Goal: Task Accomplishment & Management: Use online tool/utility

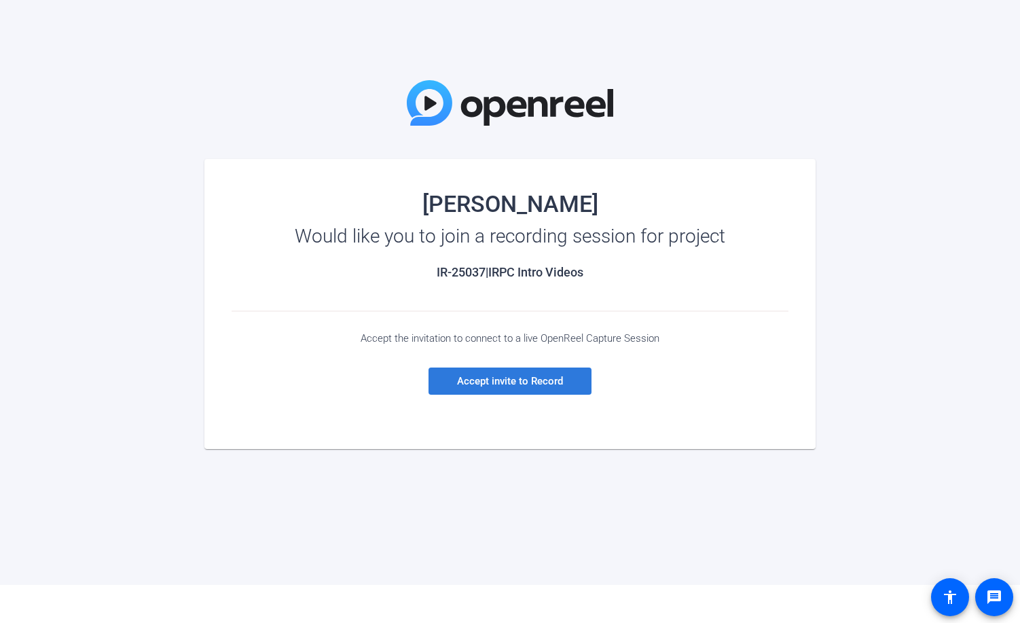
click at [481, 382] on span "Accept invite to Record" at bounding box center [510, 381] width 106 height 12
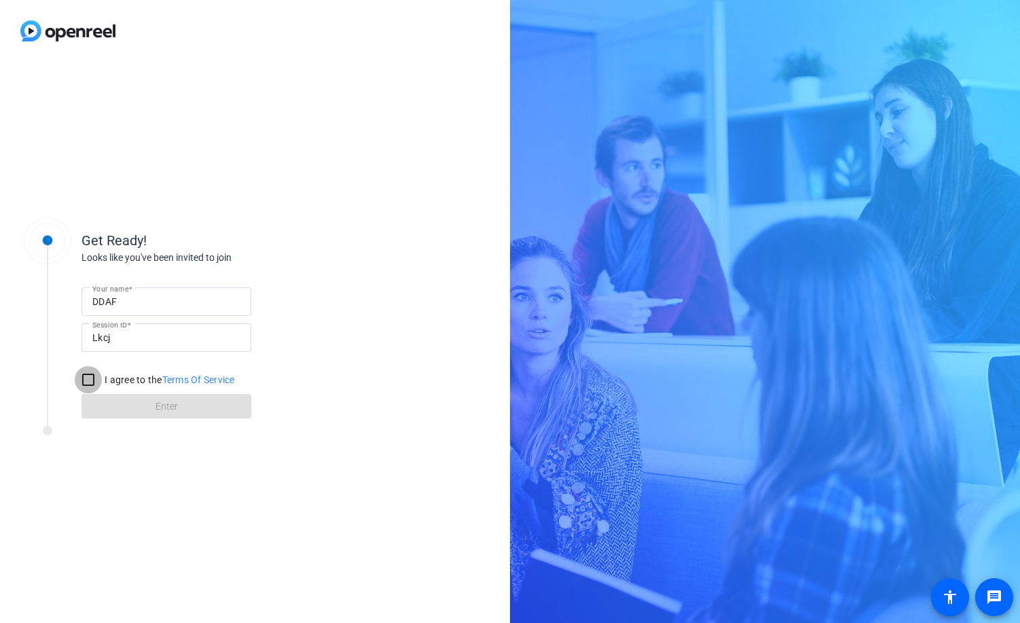
click at [92, 382] on input "I agree to the Terms Of Service" at bounding box center [88, 379] width 27 height 27
checkbox input "true"
click at [122, 408] on span at bounding box center [166, 406] width 170 height 33
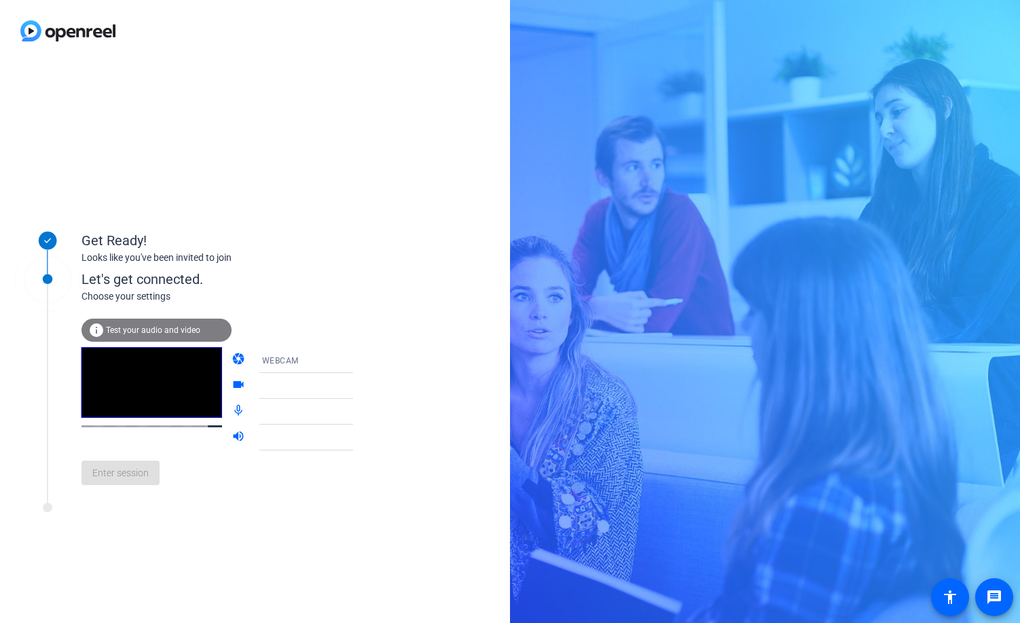
click at [175, 327] on span "Test your audio and video" at bounding box center [153, 330] width 94 height 10
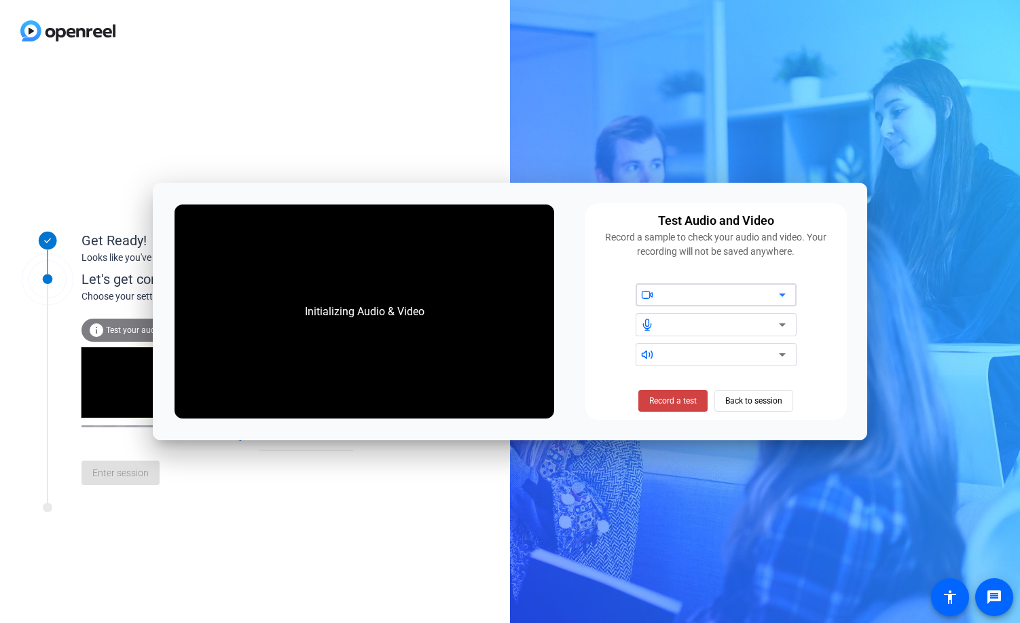
click at [715, 293] on div at bounding box center [720, 294] width 115 height 16
click at [765, 298] on div at bounding box center [720, 294] width 115 height 16
click at [679, 401] on span "Record a test" at bounding box center [673, 400] width 48 height 12
click at [771, 324] on div at bounding box center [720, 324] width 115 height 16
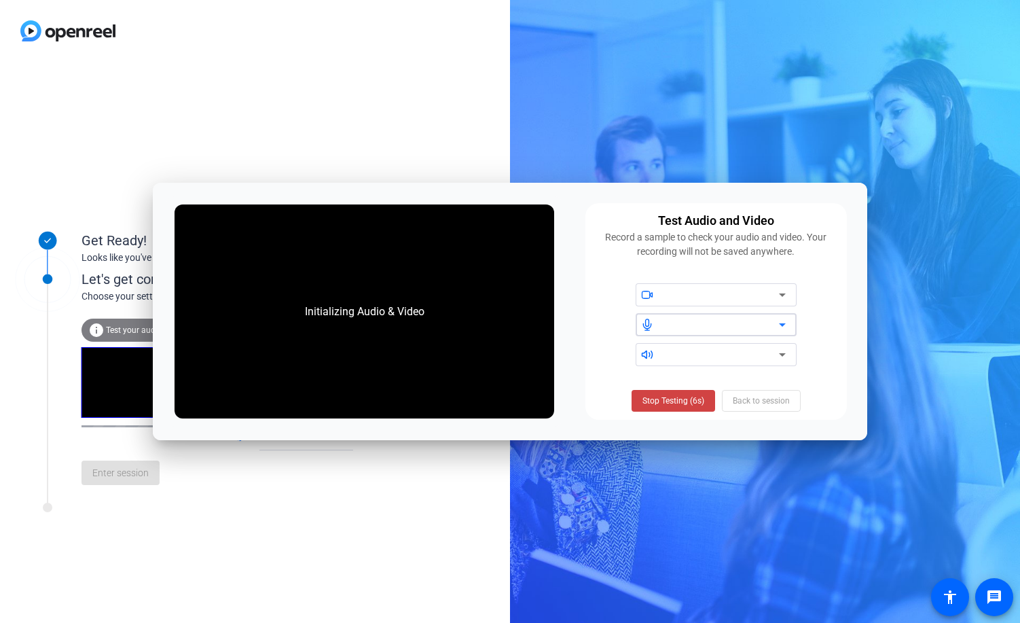
click at [771, 324] on div at bounding box center [720, 324] width 115 height 16
click at [662, 398] on span "Stop Testing (6s)" at bounding box center [673, 400] width 62 height 12
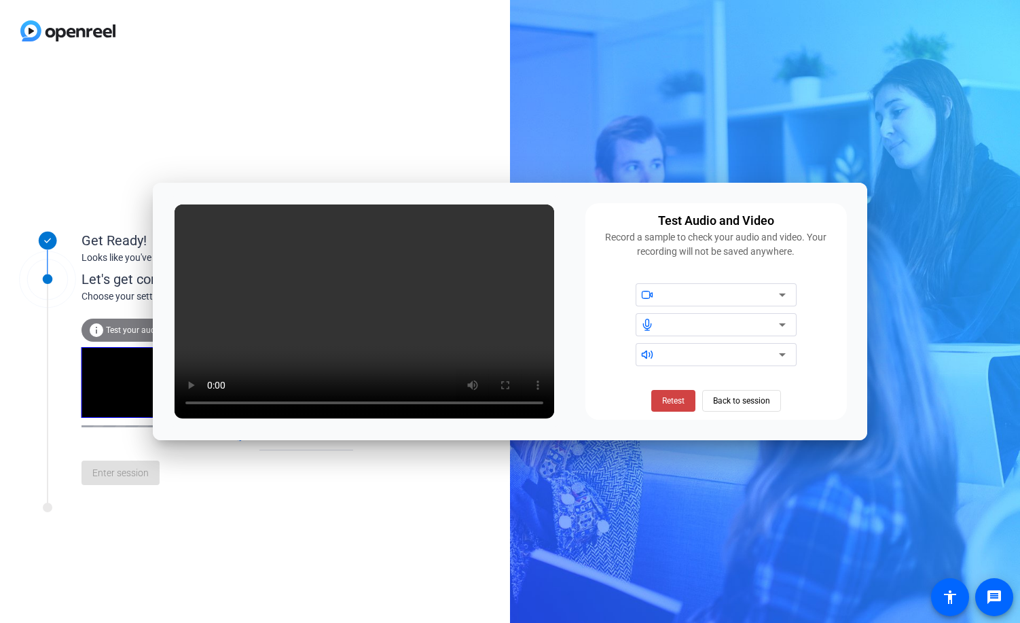
drag, startPoint x: 479, startPoint y: 187, endPoint x: 400, endPoint y: 179, distance: 79.8
click at [401, 180] on body "Accessibility Screen-Reader Guide, Feedback, and Issue Reporting | New window G…" at bounding box center [510, 311] width 1020 height 623
click at [724, 404] on span "Back to session" at bounding box center [741, 401] width 57 height 26
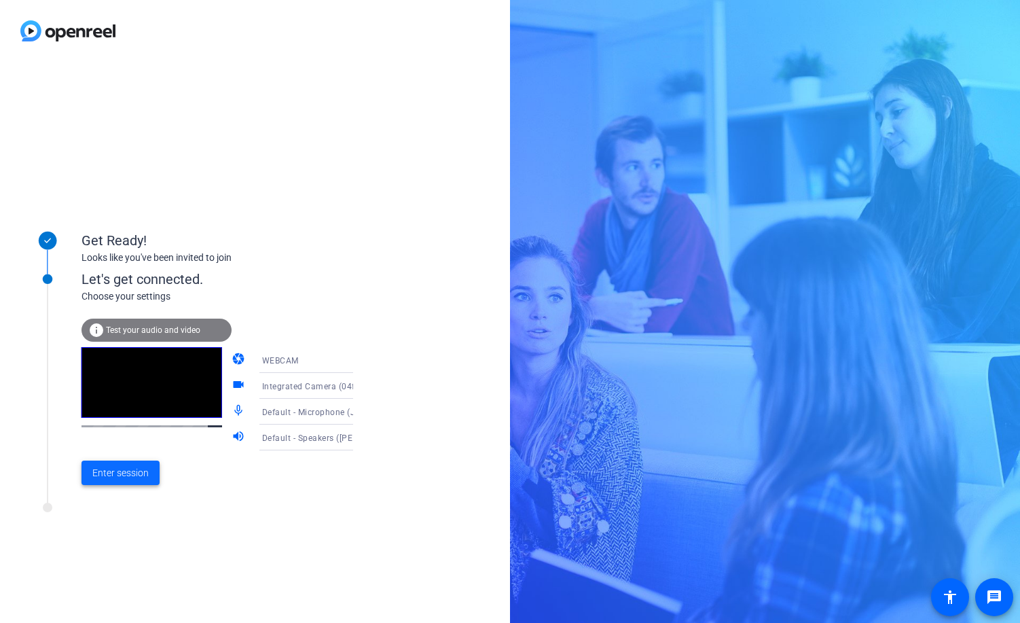
click at [125, 468] on span "Enter session" at bounding box center [120, 473] width 56 height 14
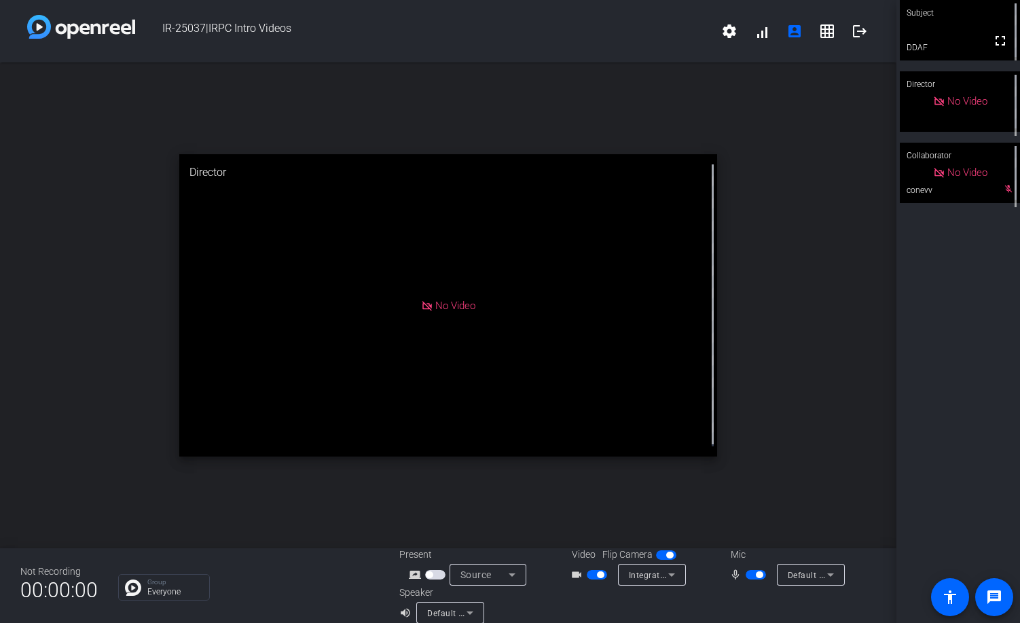
click at [469, 610] on icon at bounding box center [470, 612] width 16 height 16
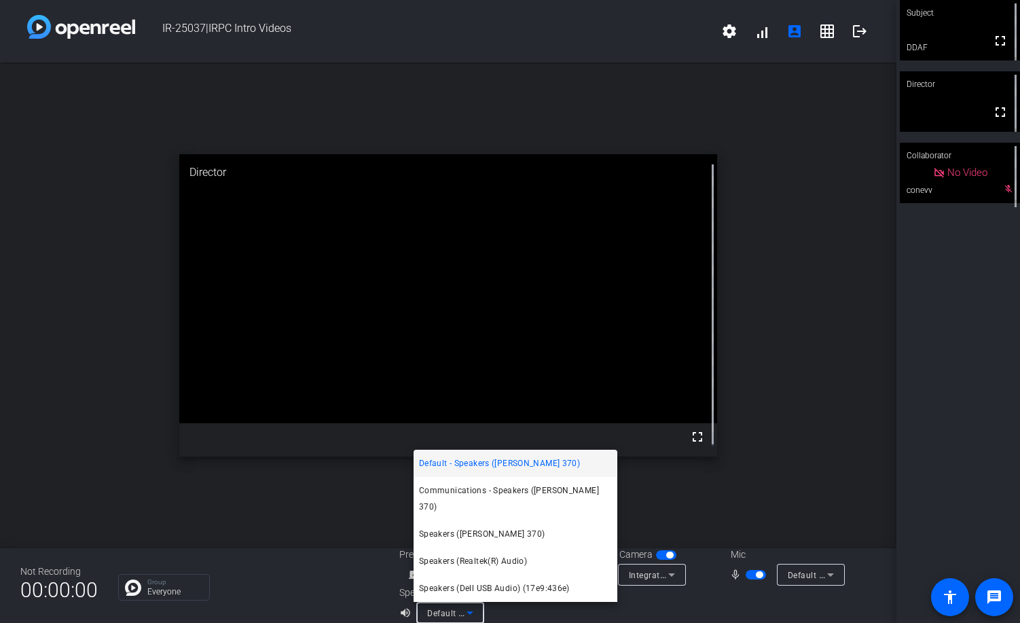
click at [469, 610] on div at bounding box center [510, 311] width 1020 height 623
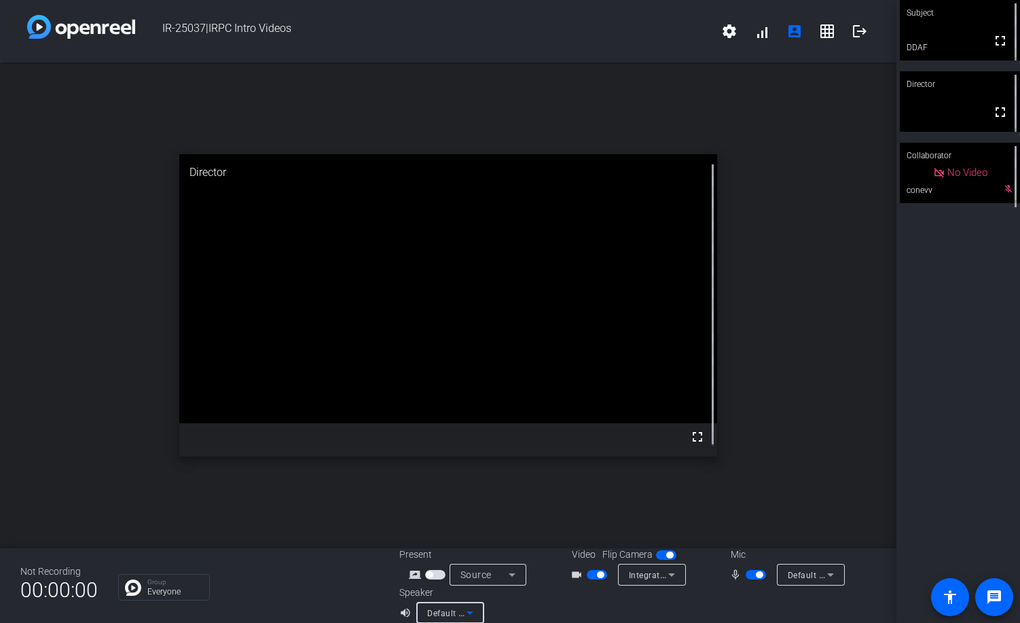
click at [462, 611] on icon at bounding box center [470, 612] width 16 height 16
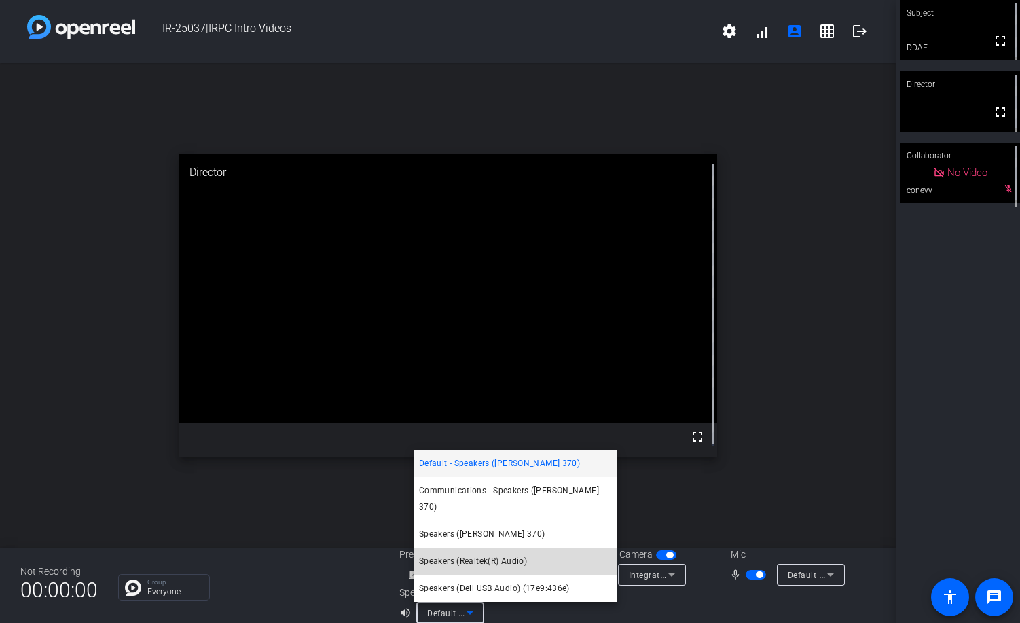
click at [468, 558] on span "Speakers (Realtek(R) Audio)" at bounding box center [473, 561] width 108 height 16
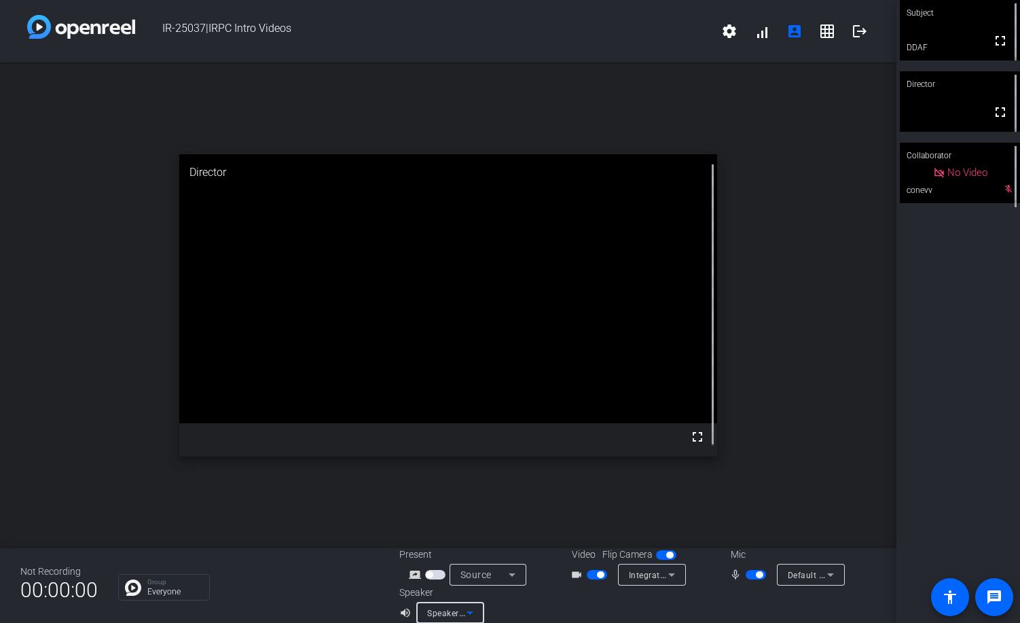
click at [811, 573] on span "Default - Microphone (Jabra Link 370)" at bounding box center [862, 574] width 151 height 11
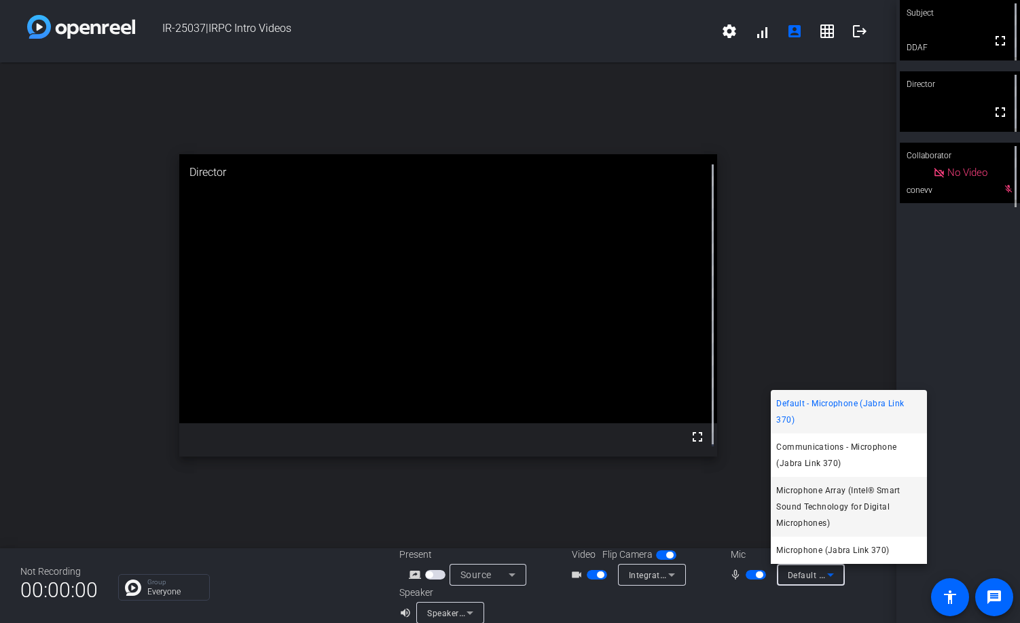
click at [806, 499] on span "Microphone Array (Intel® Smart Sound Technology for Digital Microphones)" at bounding box center [848, 506] width 145 height 49
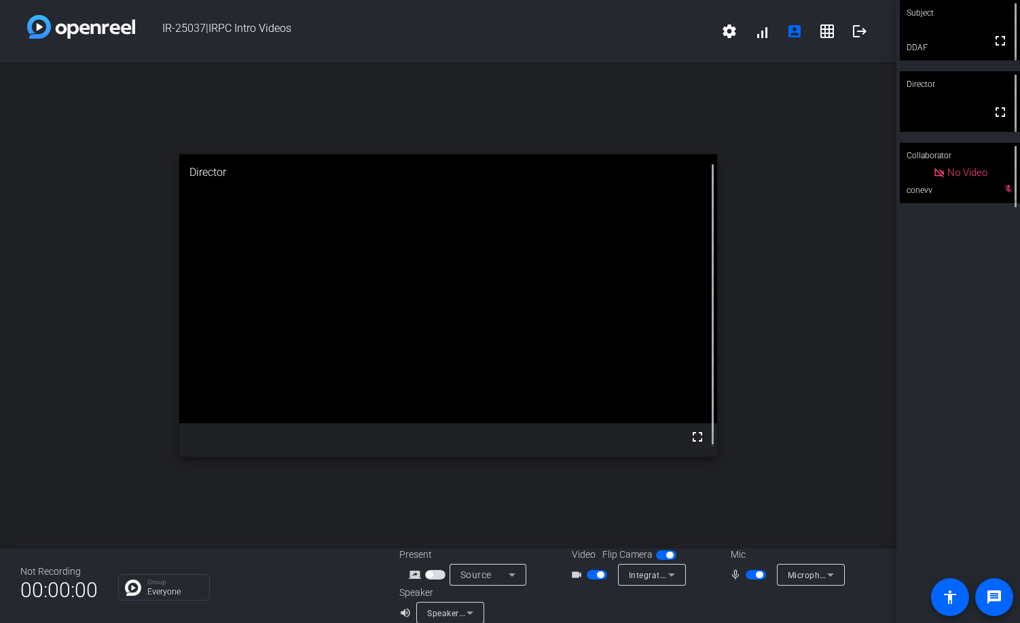
click at [434, 511] on div "open_in_new Director fullscreen" at bounding box center [448, 304] width 896 height 485
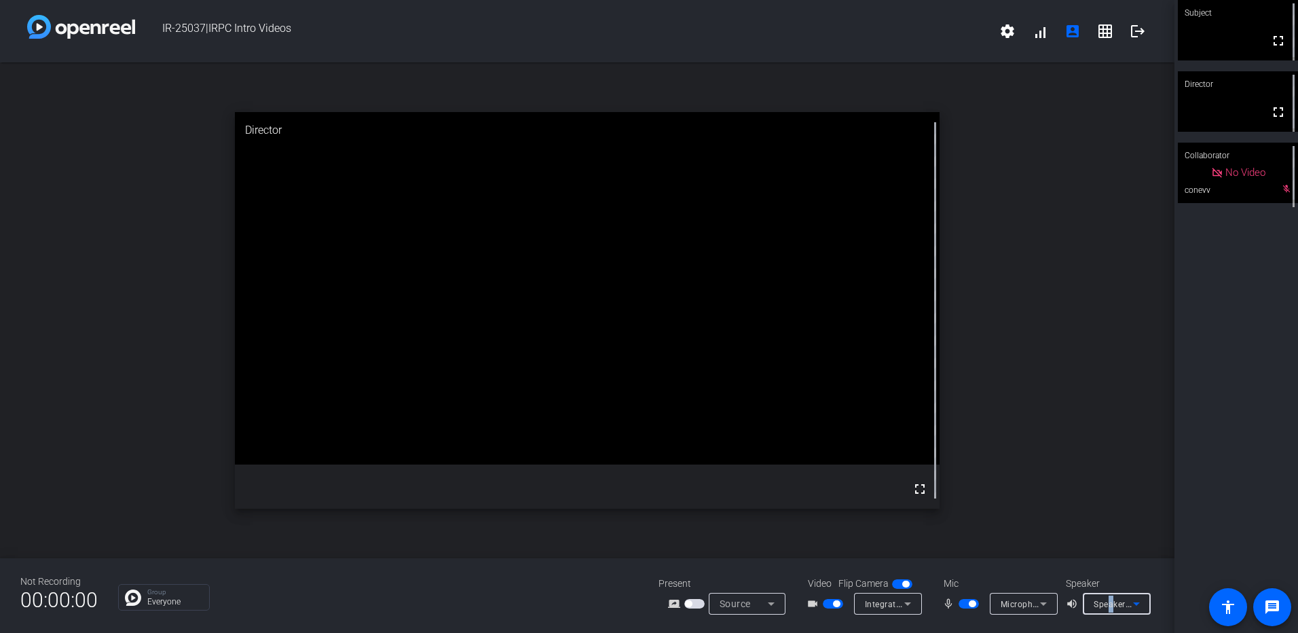
click at [1111, 599] on span "Speakers (Dell USB Audio) (17e9:436e)" at bounding box center [1171, 603] width 154 height 11
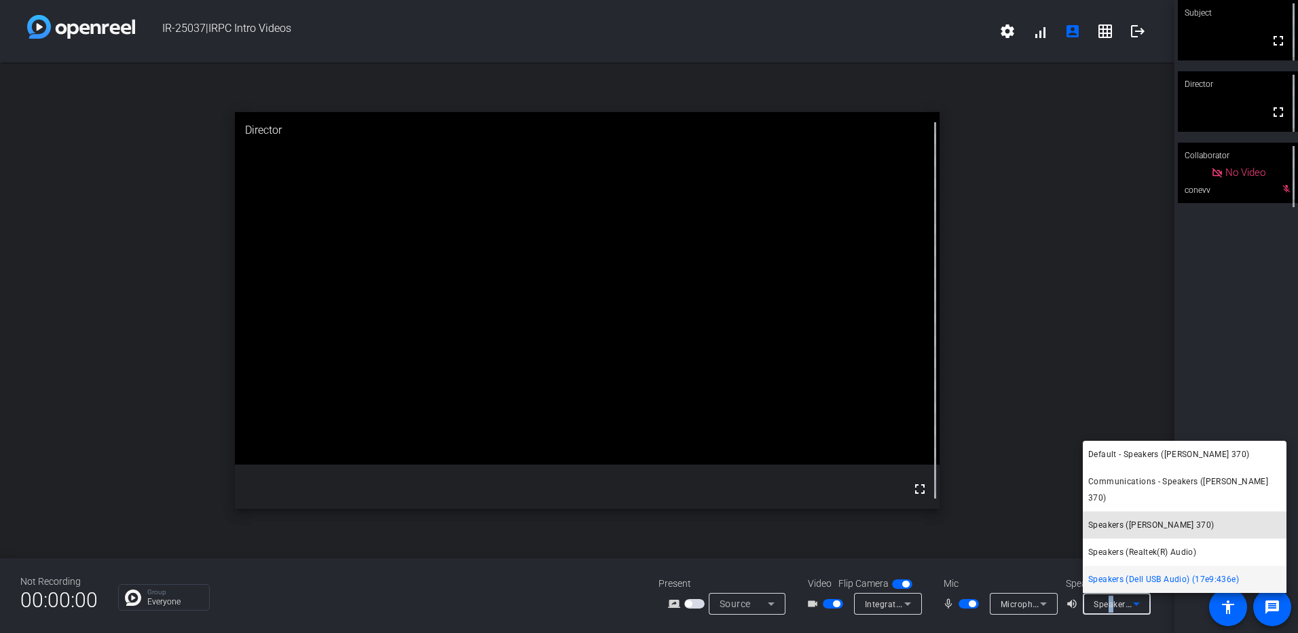
drag, startPoint x: 1111, startPoint y: 599, endPoint x: 1246, endPoint y: 517, distance: 157.8
click at [1246, 517] on mat-option "Speakers ([PERSON_NAME] 370)" at bounding box center [1185, 524] width 204 height 27
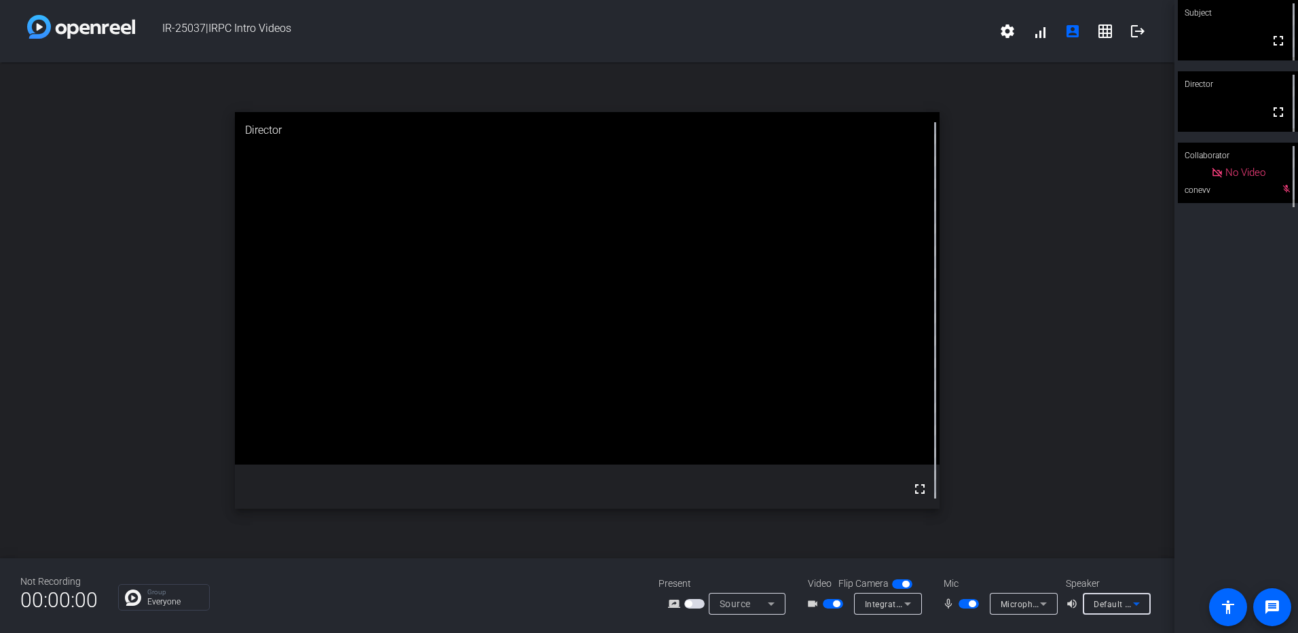
click at [1129, 601] on icon at bounding box center [1136, 603] width 16 height 16
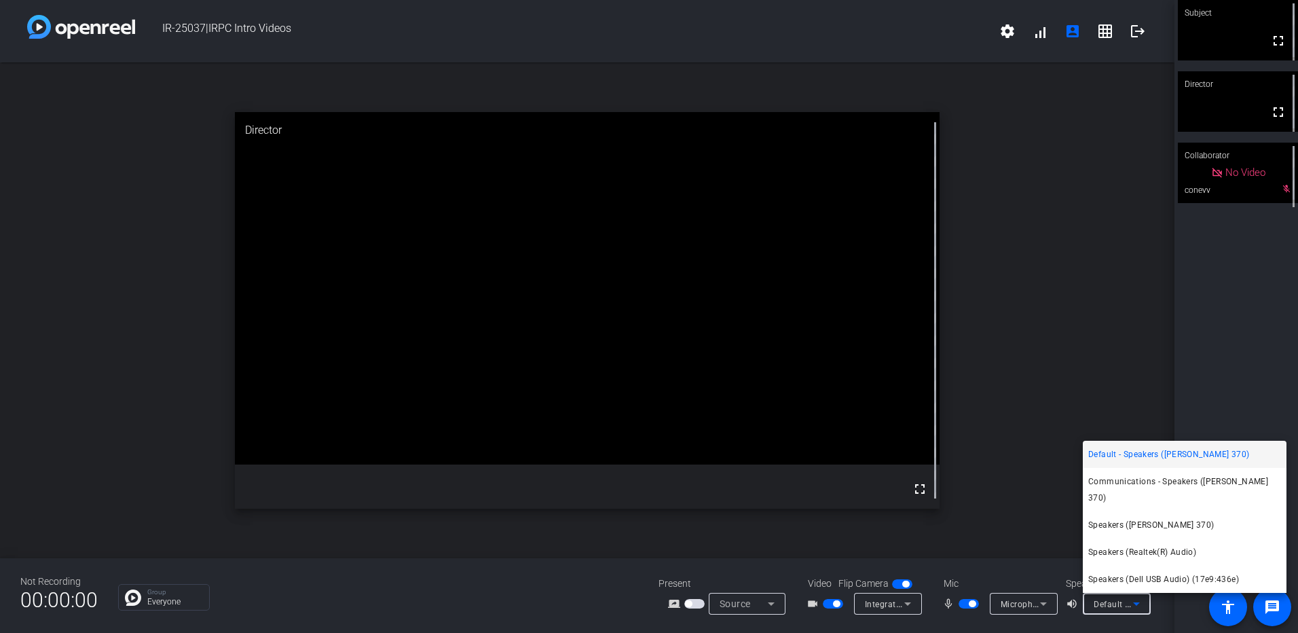
click at [1138, 549] on span "Speakers (Realtek(R) Audio)" at bounding box center [1142, 552] width 108 height 16
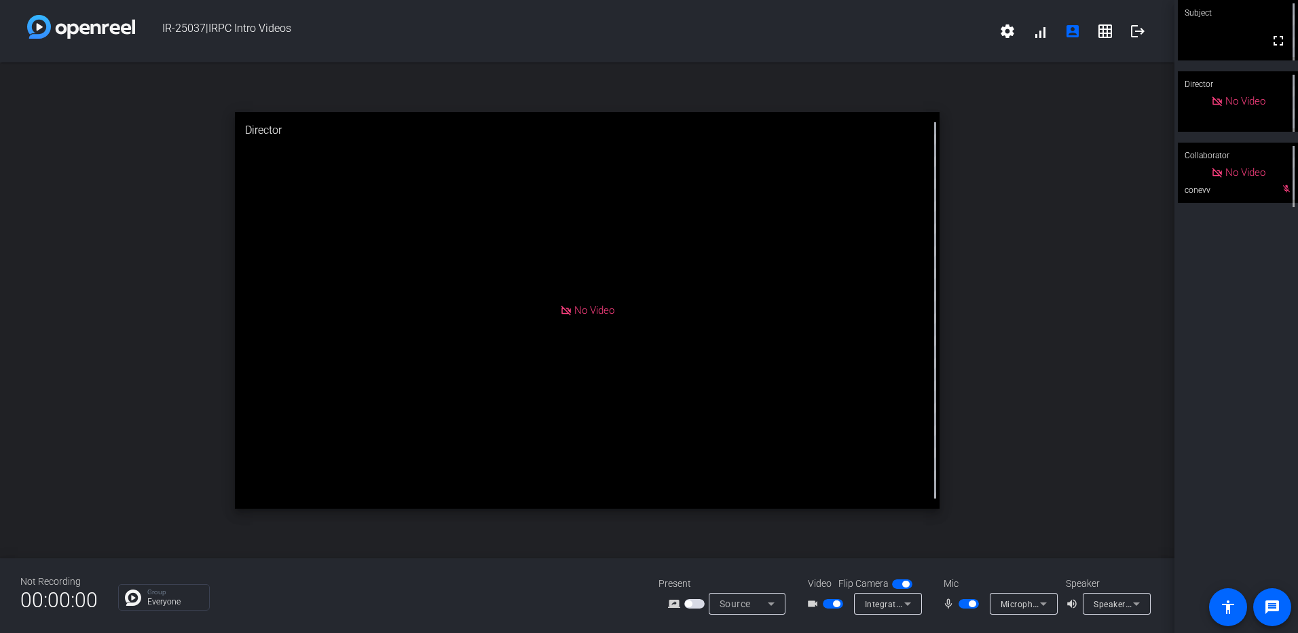
click at [984, 168] on div "open_in_new Director No Video" at bounding box center [587, 310] width 1174 height 496
